Goal: Task Accomplishment & Management: Manage account settings

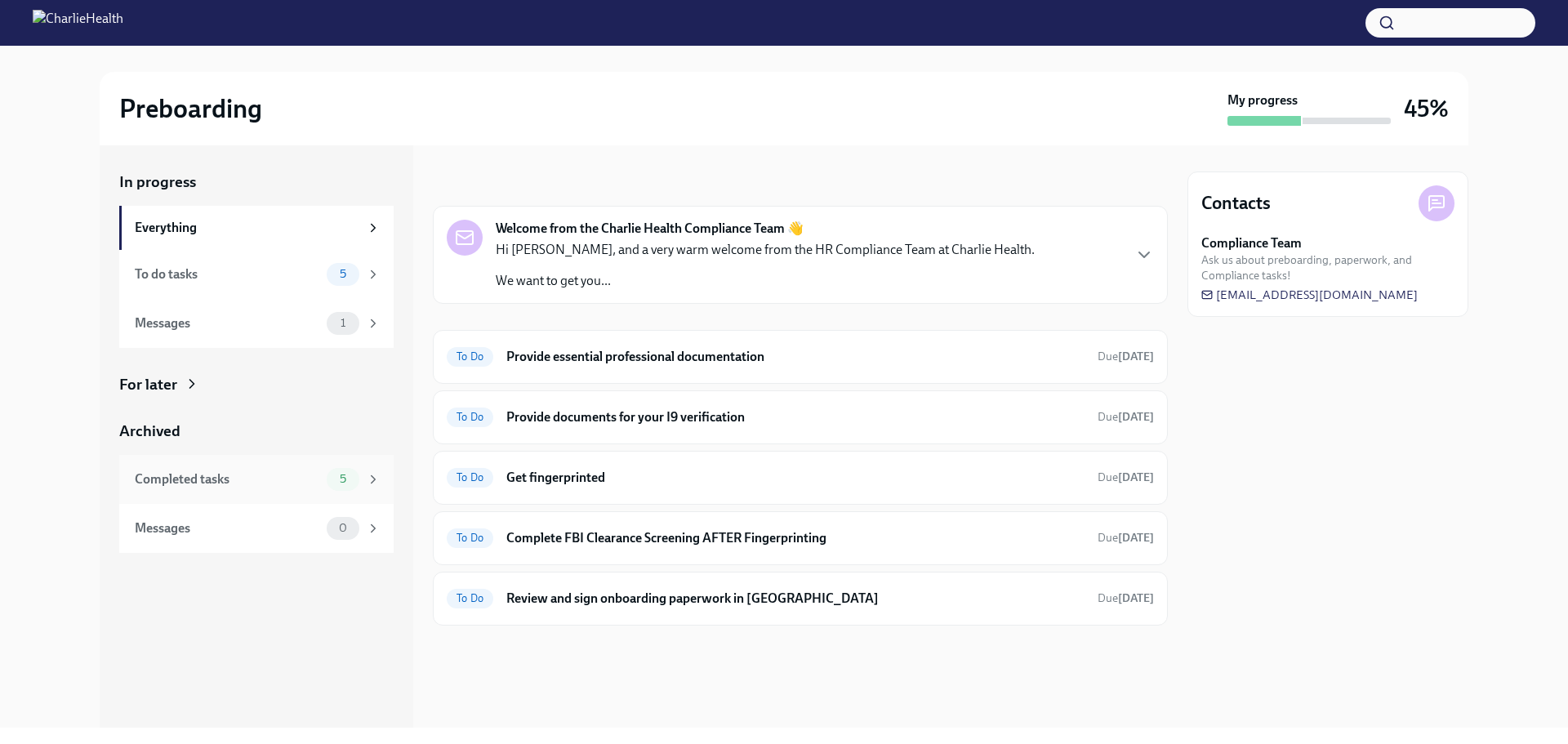
click at [281, 498] on div "Completed tasks 5" at bounding box center [256, 480] width 274 height 49
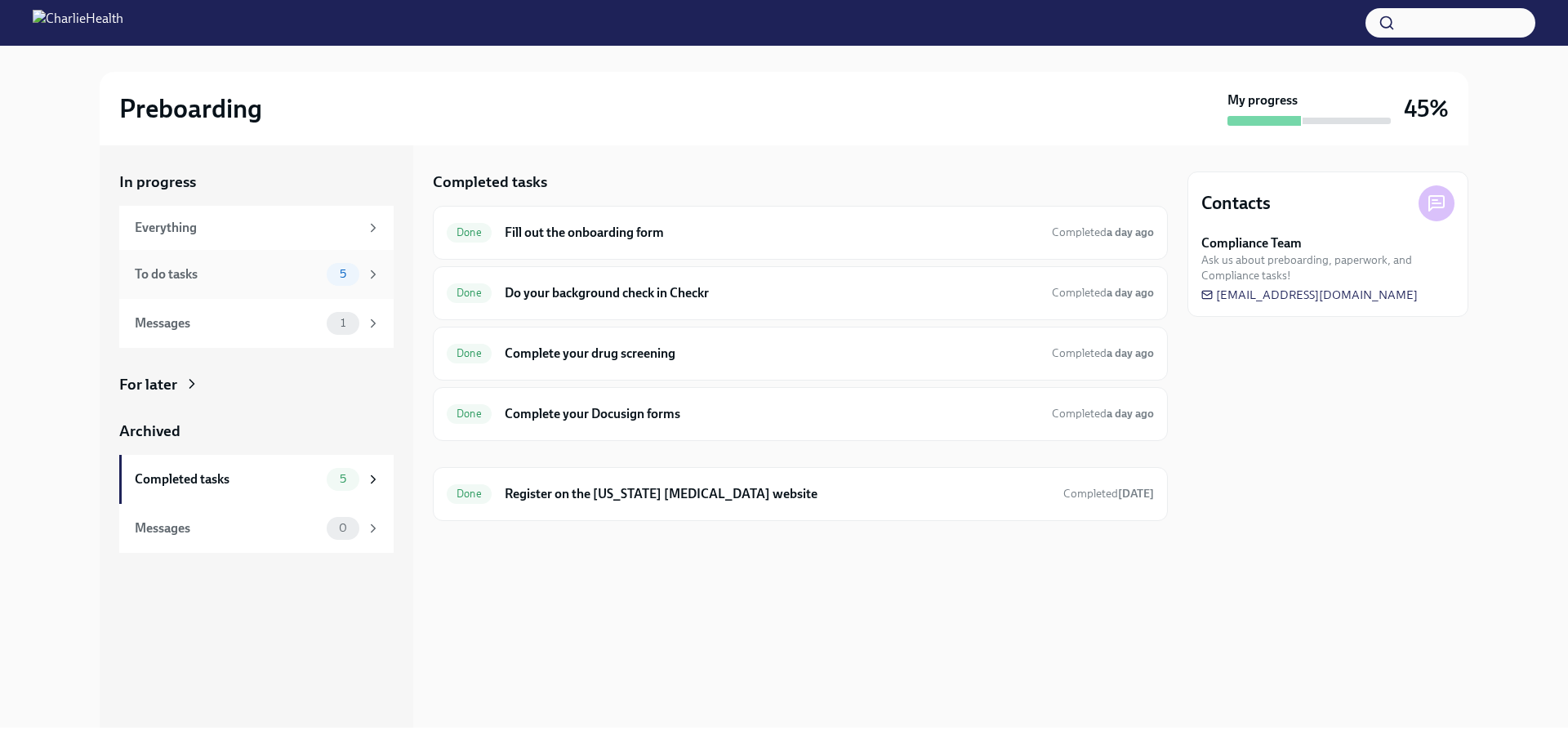
click at [342, 283] on div "5" at bounding box center [343, 274] width 33 height 23
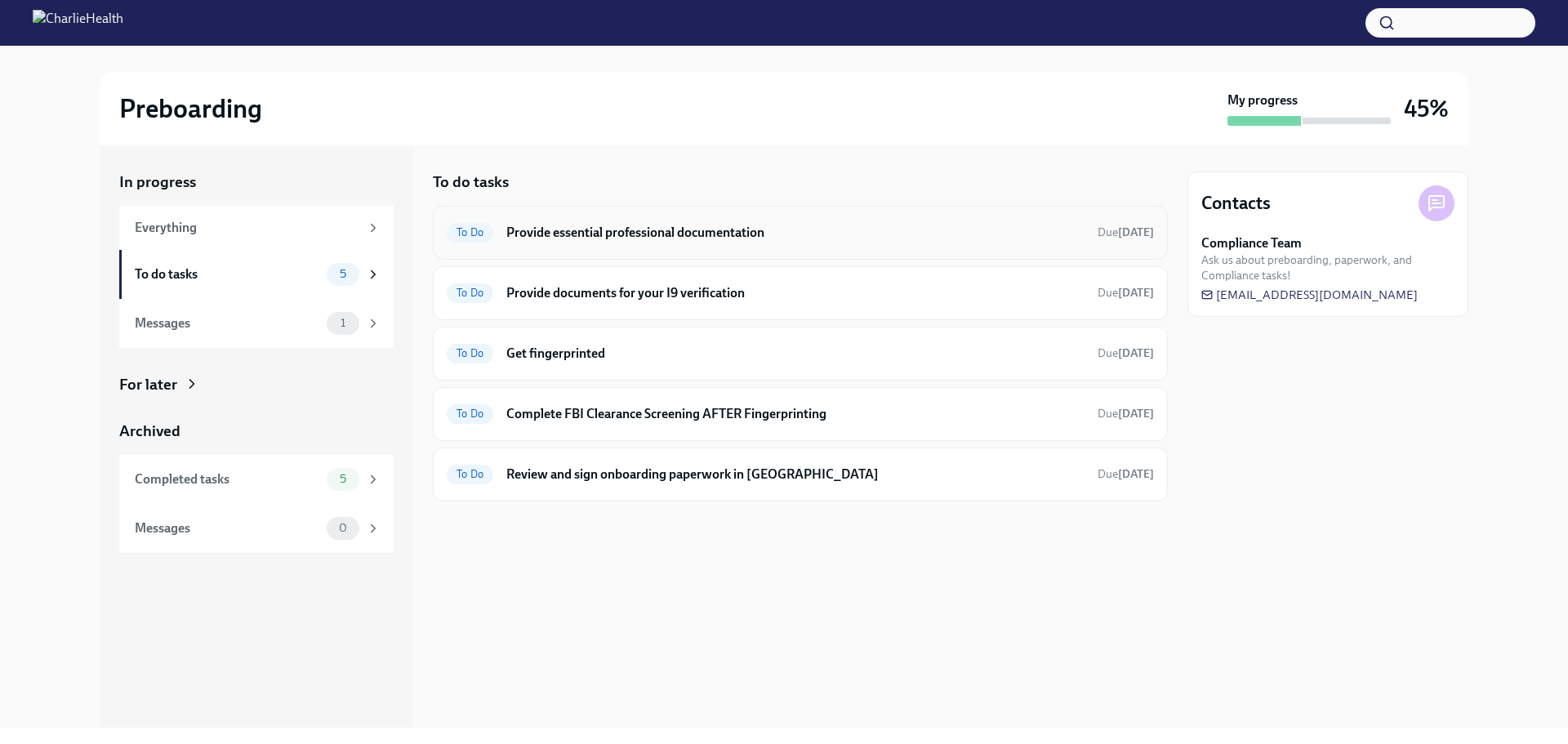
click at [703, 243] on div "To Do Provide essential professional documentation Due [DATE]" at bounding box center [801, 233] width 707 height 26
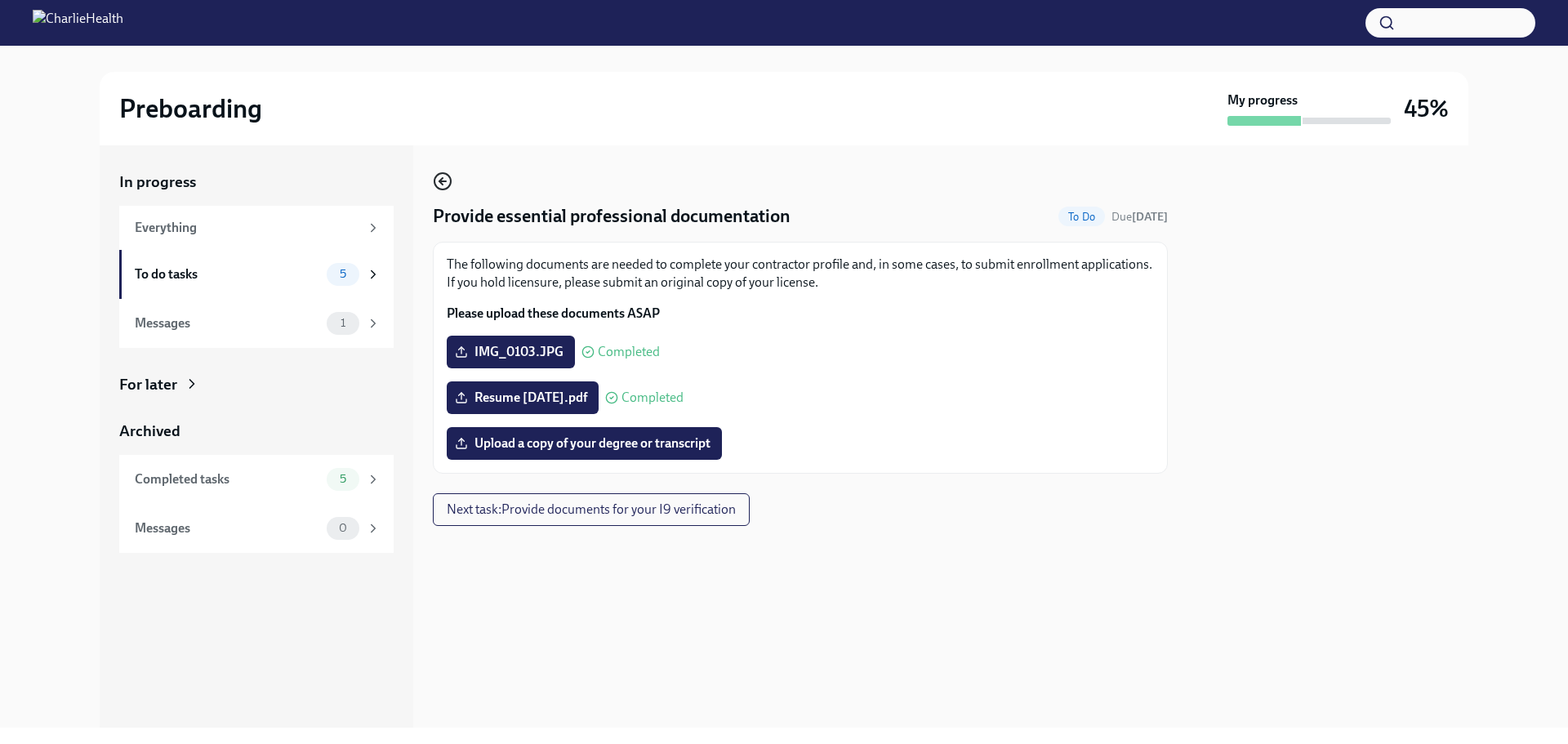
click at [446, 179] on icon "button" at bounding box center [443, 181] width 19 height 19
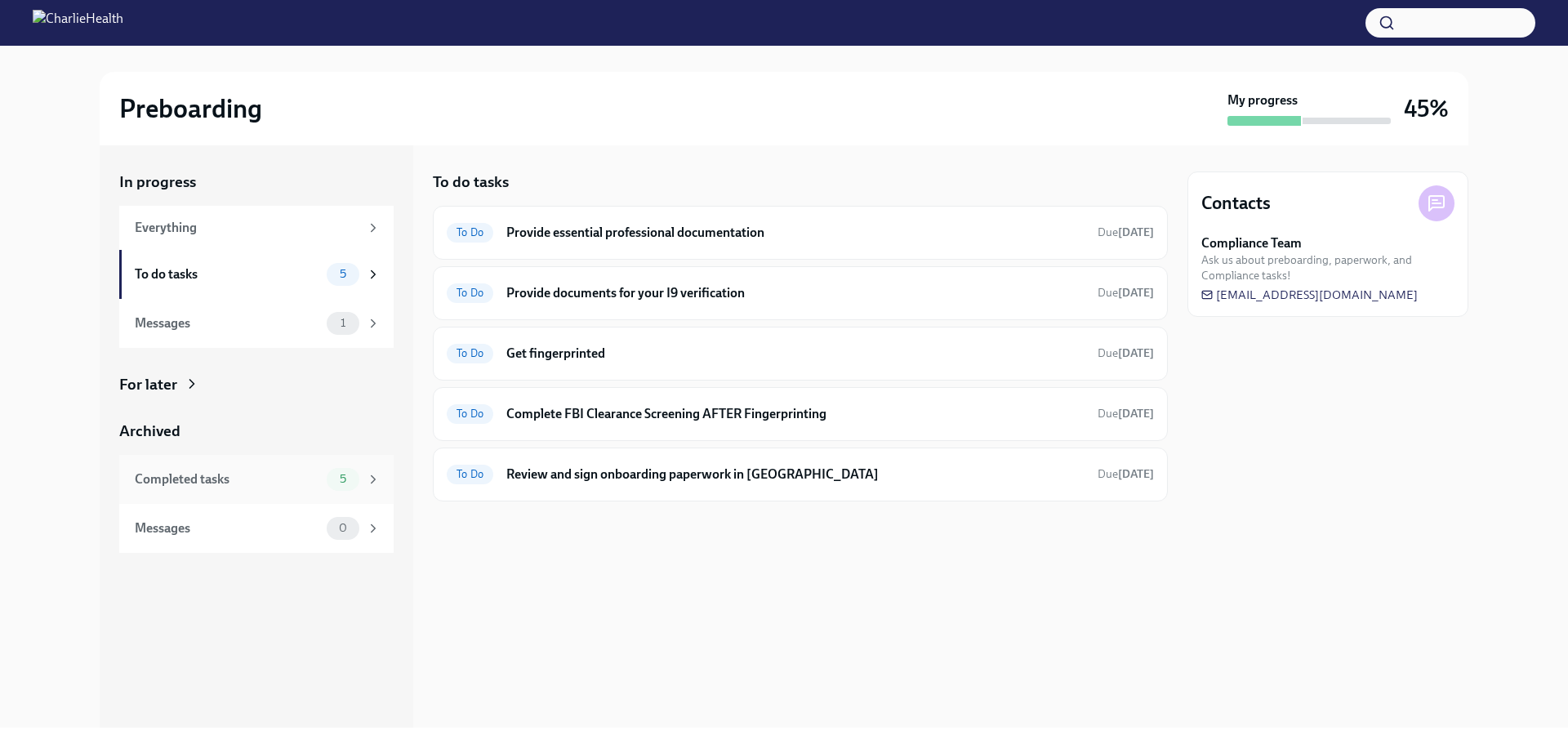
click at [303, 478] on div "Completed tasks" at bounding box center [227, 479] width 185 height 18
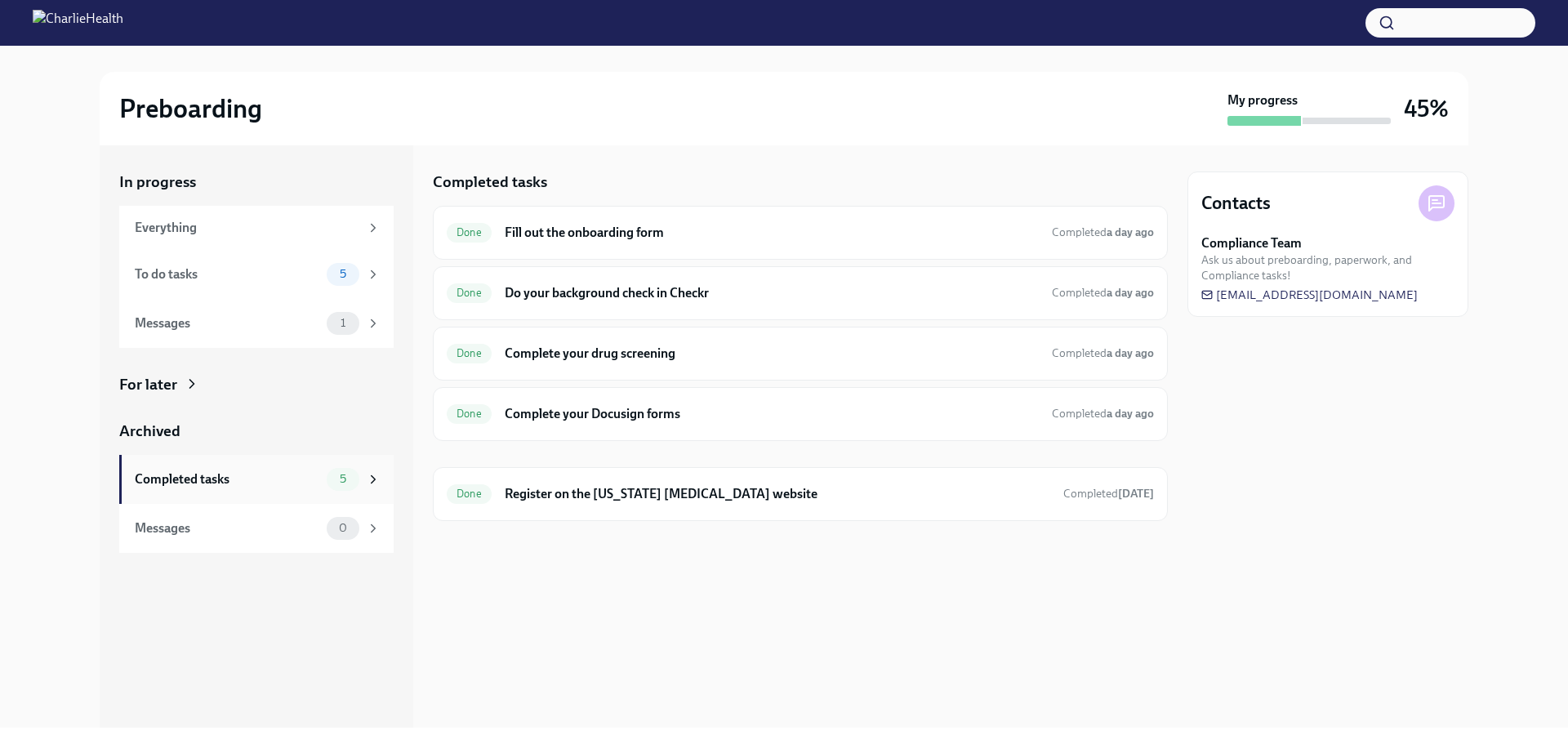
click at [333, 483] on span "5" at bounding box center [343, 479] width 26 height 12
click at [306, 277] on div "To do tasks" at bounding box center [227, 274] width 185 height 18
